Goal: Information Seeking & Learning: Learn about a topic

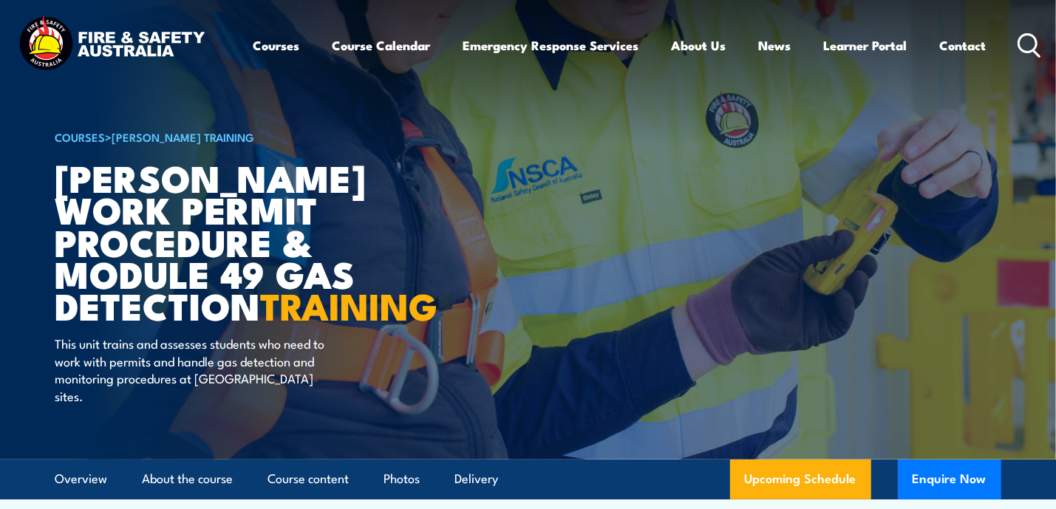
click at [829, 39] on icon at bounding box center [1029, 45] width 24 height 24
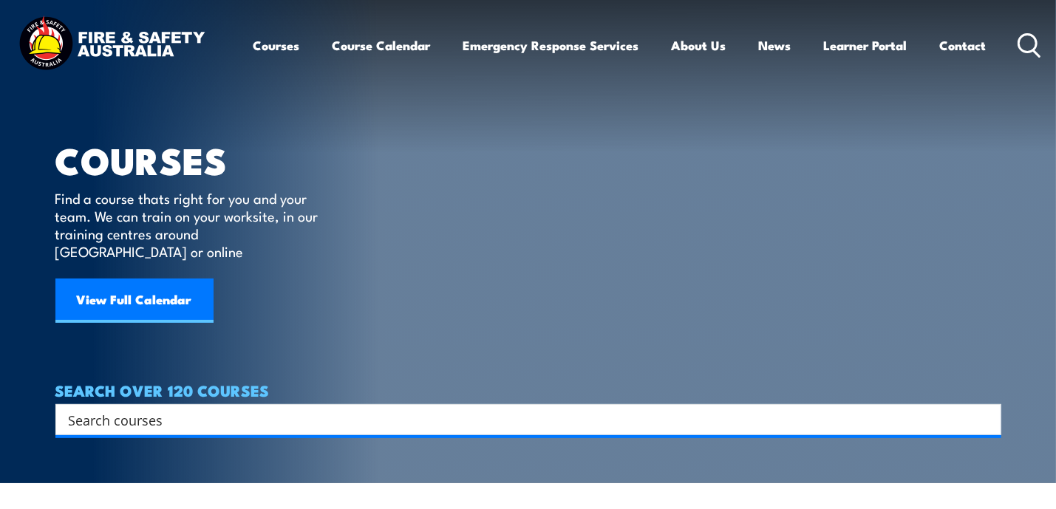
click at [134, 408] on input "Search input" at bounding box center [519, 419] width 900 height 22
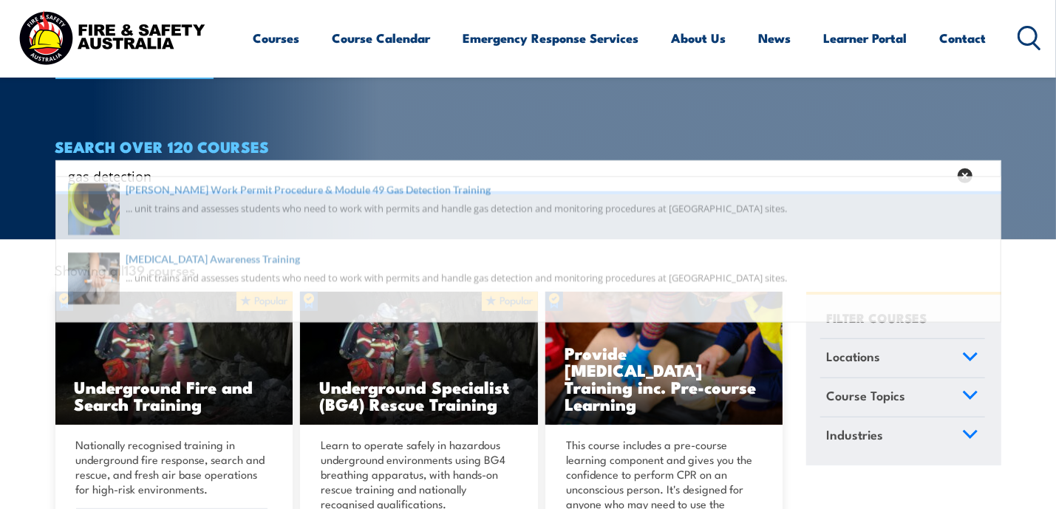
scroll to position [222, 0]
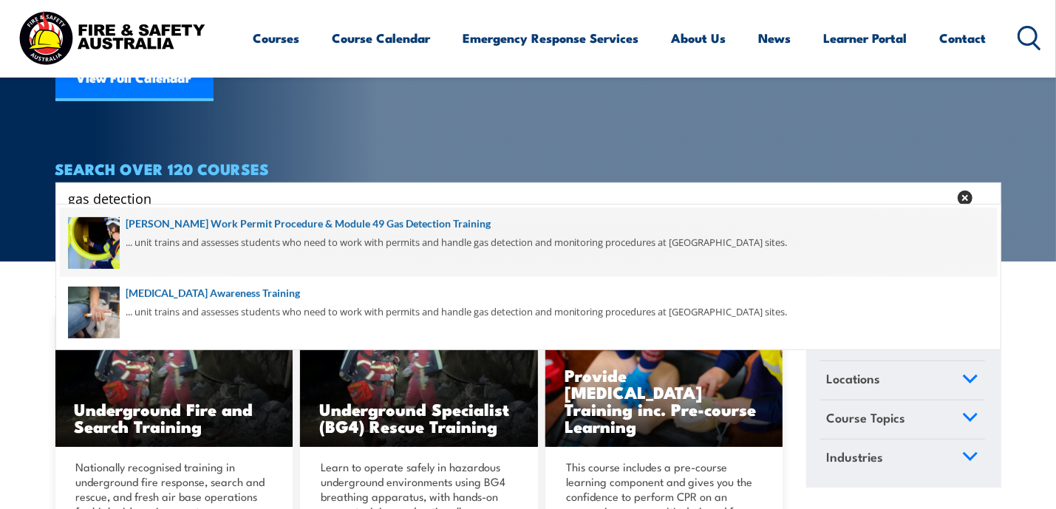
type input "gas detection"
click at [222, 225] on span at bounding box center [528, 242] width 937 height 69
